Goal: Download file/media

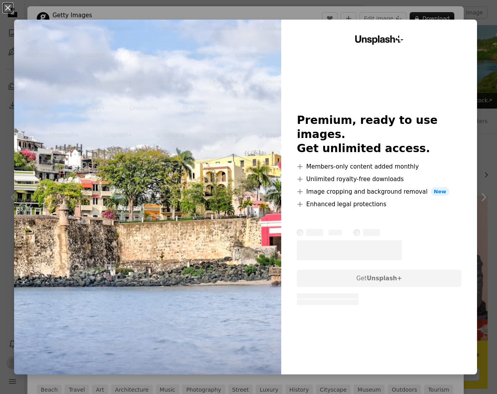
scroll to position [541, 0]
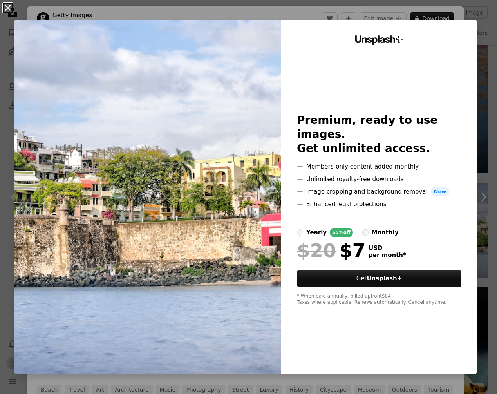
click at [9, 8] on button "An X shape" at bounding box center [7, 7] width 9 height 9
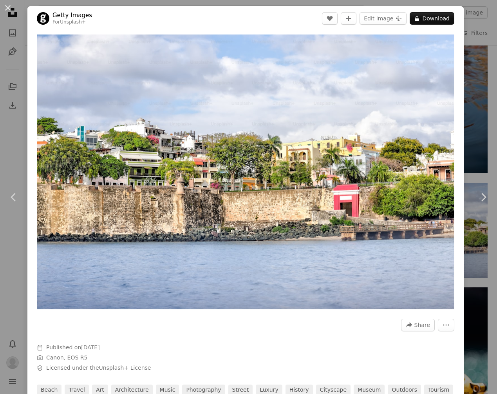
click at [5, 8] on button "An X shape" at bounding box center [7, 7] width 9 height 9
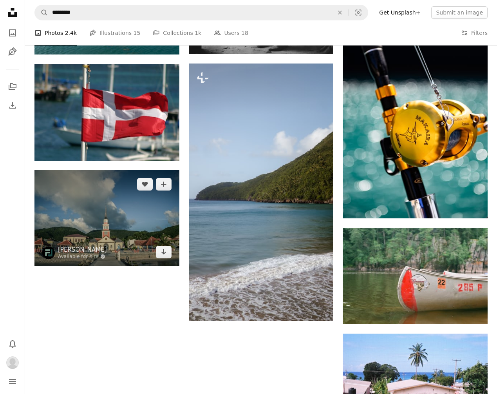
scroll to position [816, 0]
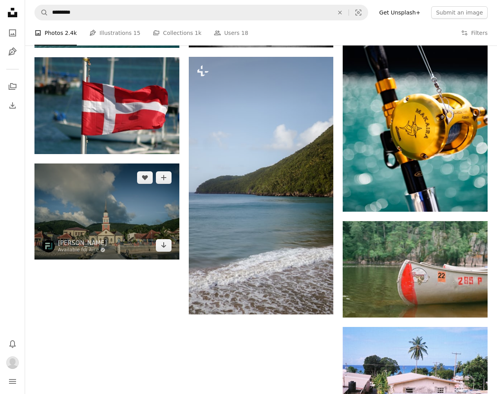
click at [84, 195] on img at bounding box center [106, 211] width 145 height 96
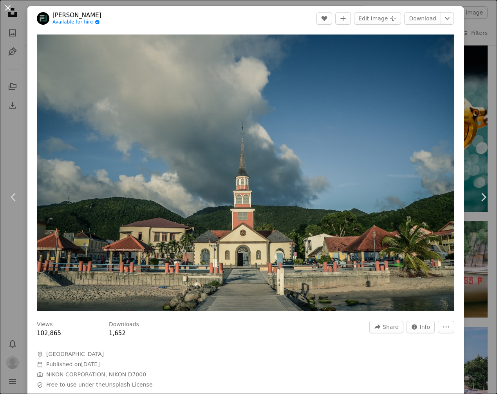
click at [5, 11] on button "An X shape" at bounding box center [7, 7] width 9 height 9
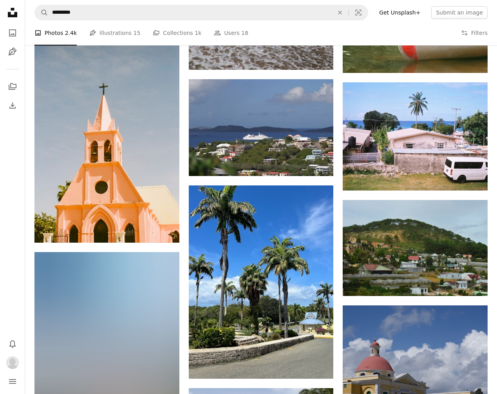
scroll to position [1103, 0]
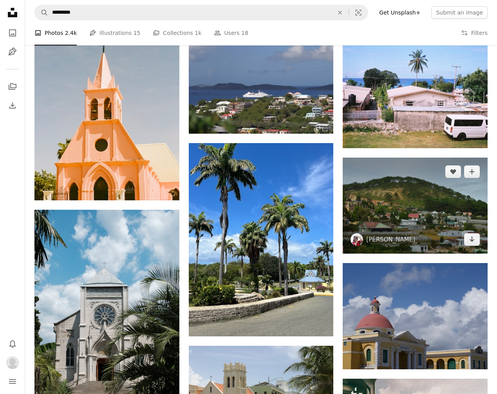
click at [404, 207] on img at bounding box center [415, 206] width 145 height 96
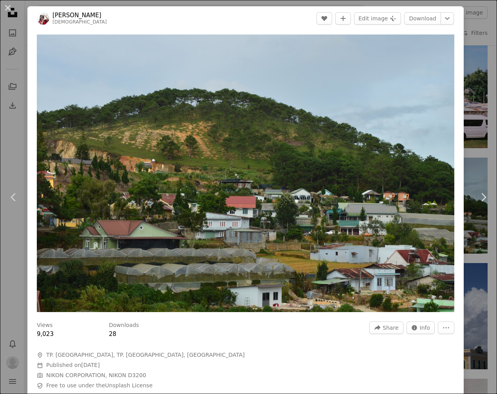
drag, startPoint x: 8, startPoint y: 7, endPoint x: 15, endPoint y: 17, distance: 12.6
click at [8, 7] on button "An X shape" at bounding box center [7, 7] width 9 height 9
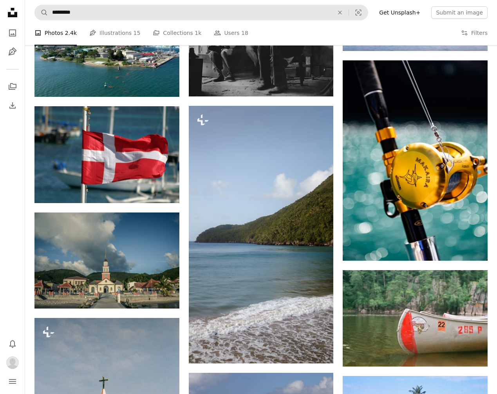
scroll to position [736, 0]
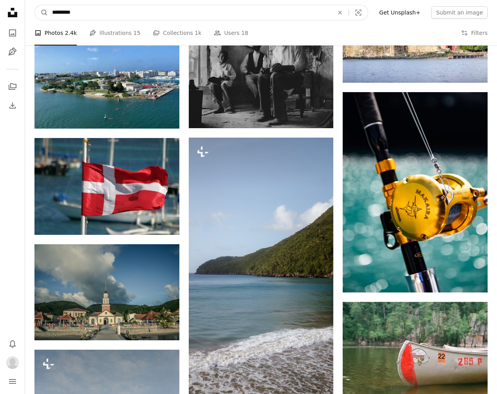
click at [100, 15] on input "*********" at bounding box center [189, 12] width 283 height 15
type input "**********"
click button "A magnifying glass" at bounding box center [41, 12] width 13 height 15
